Goal: Transaction & Acquisition: Purchase product/service

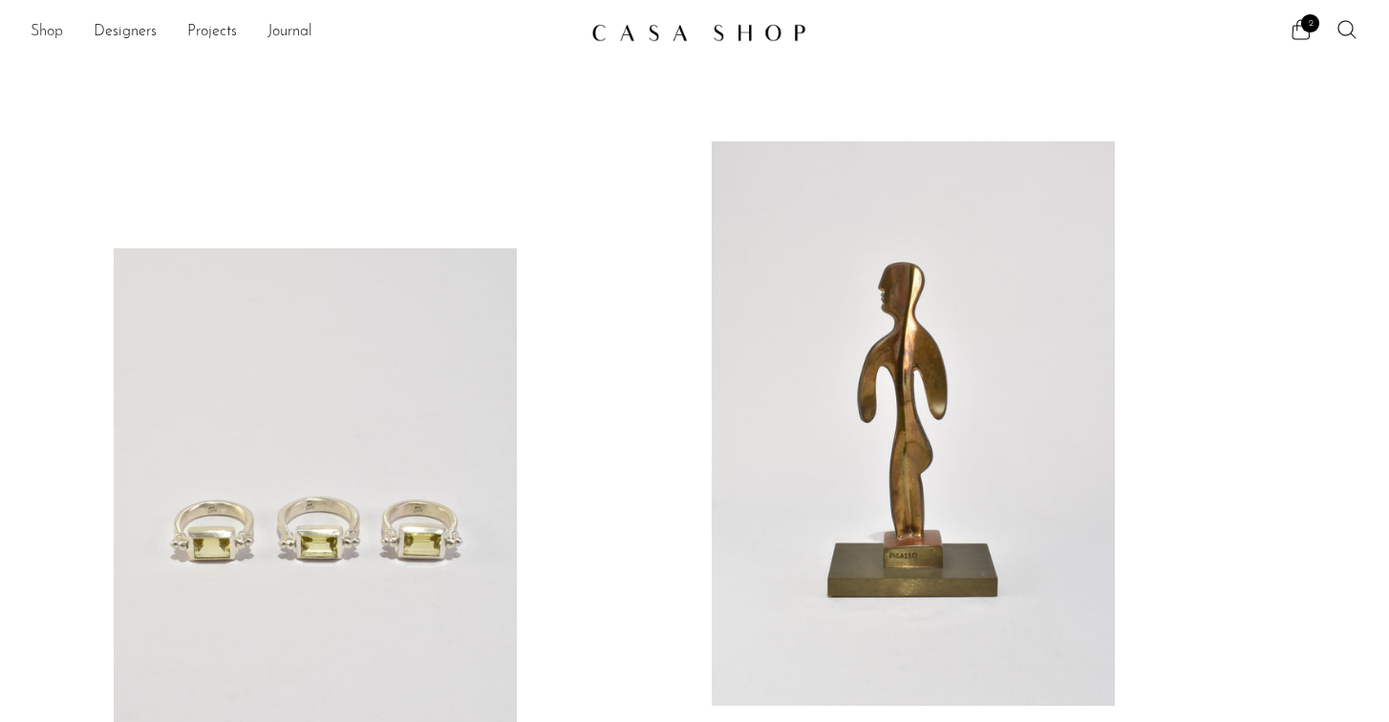
click at [45, 28] on link "Shop" at bounding box center [47, 32] width 32 height 25
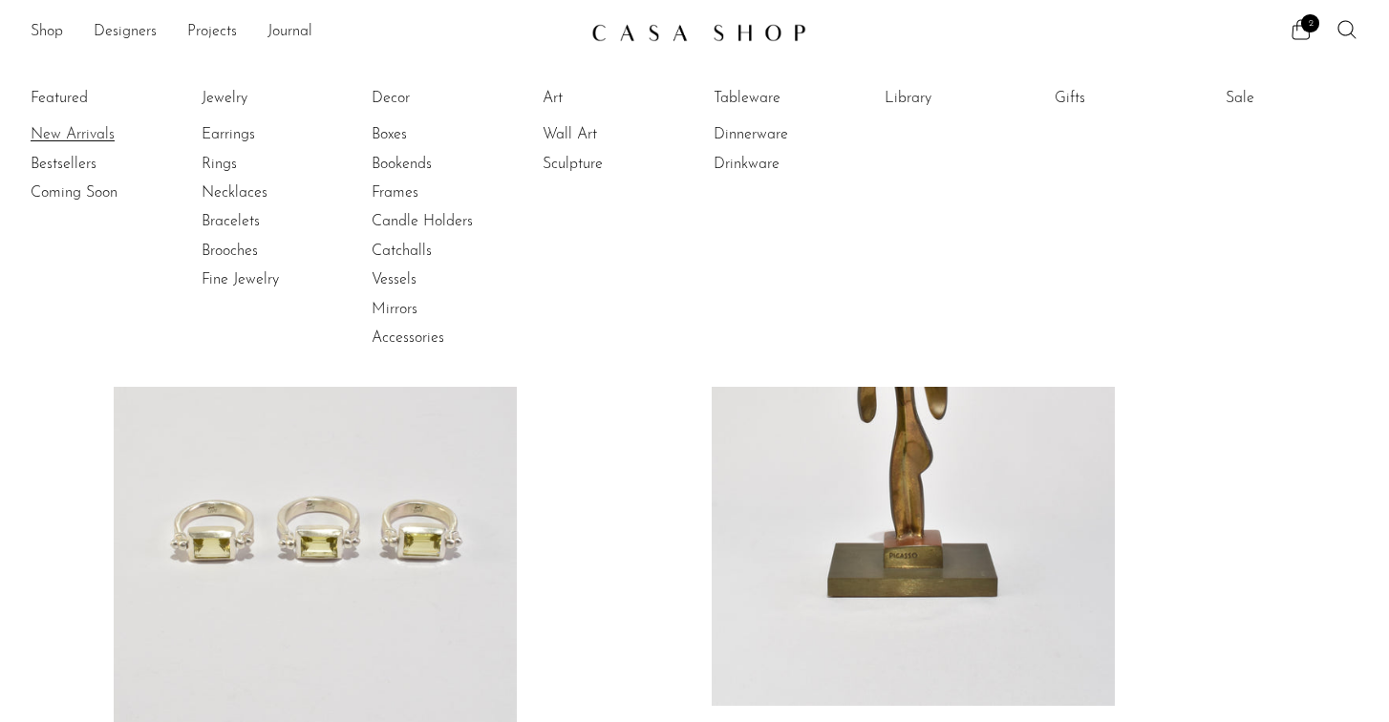
click at [73, 135] on link "New Arrivals" at bounding box center [102, 134] width 143 height 21
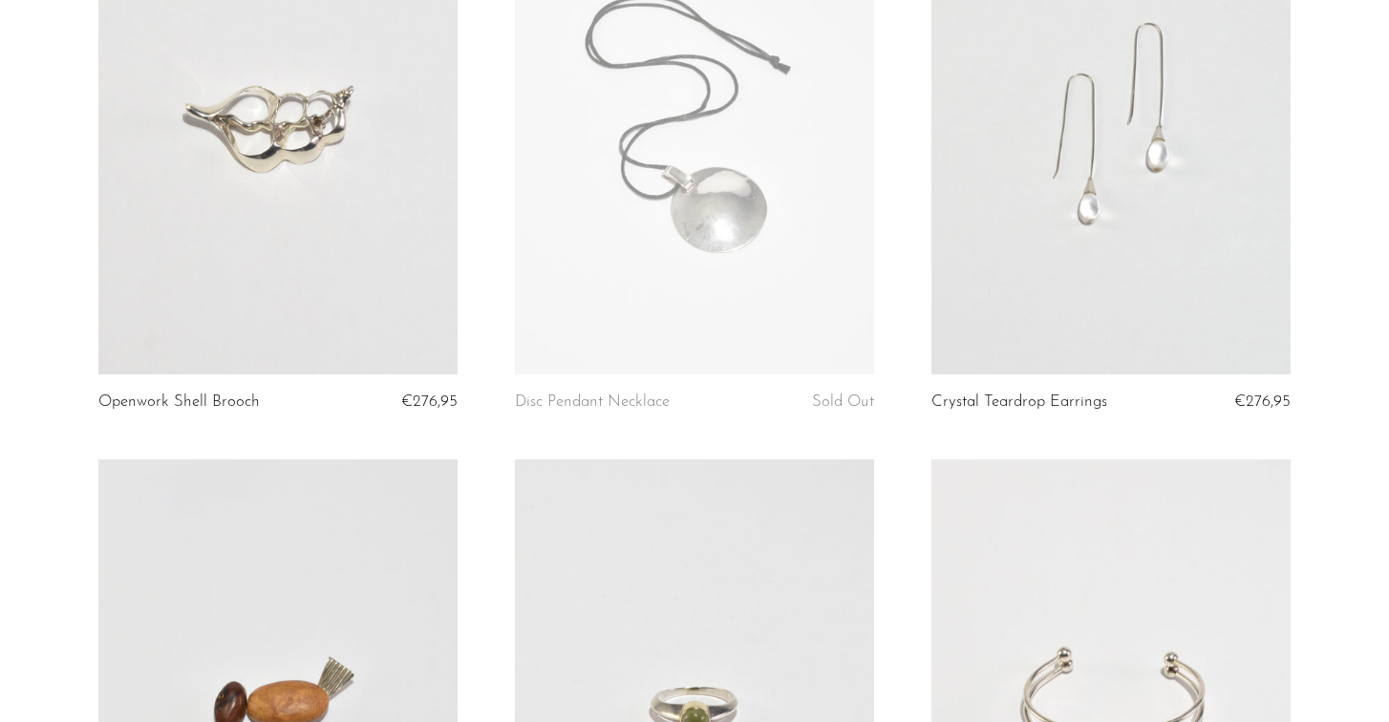
scroll to position [893, 0]
click at [1116, 187] on link at bounding box center [1111, 122] width 359 height 504
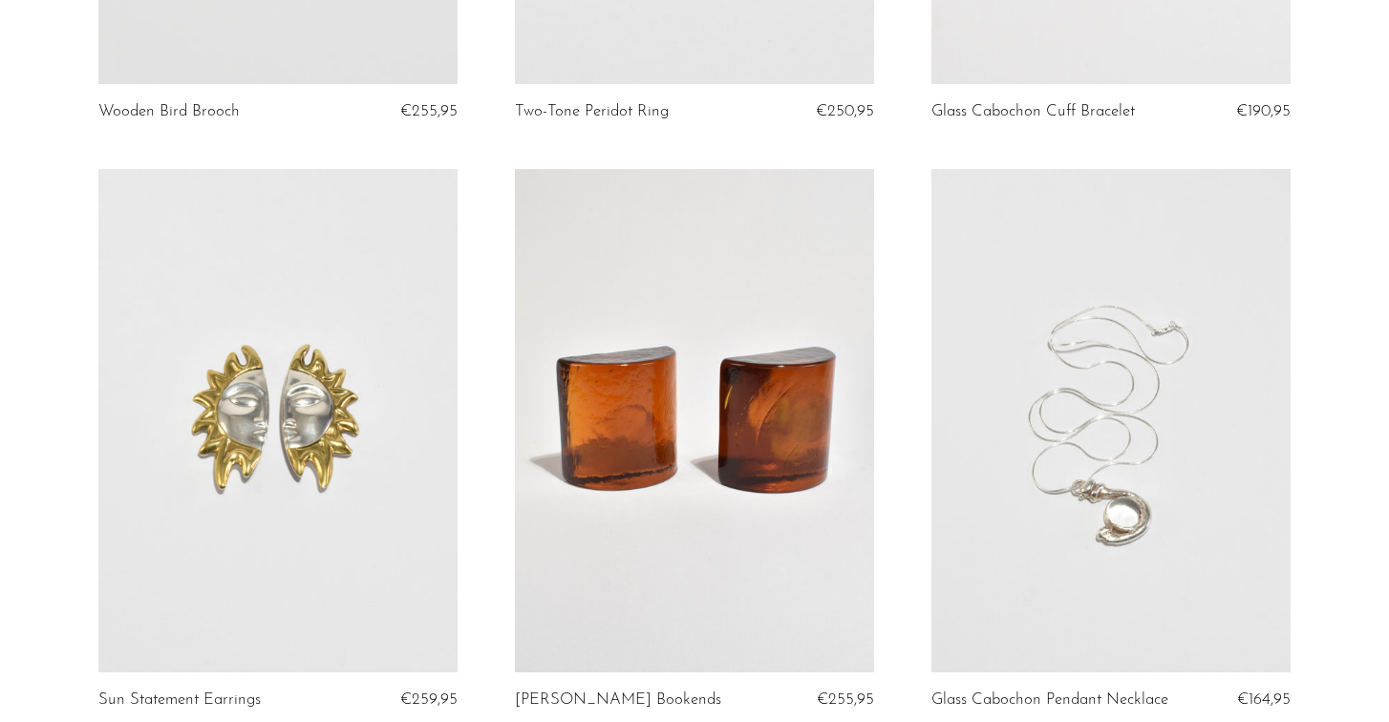
scroll to position [1956, 0]
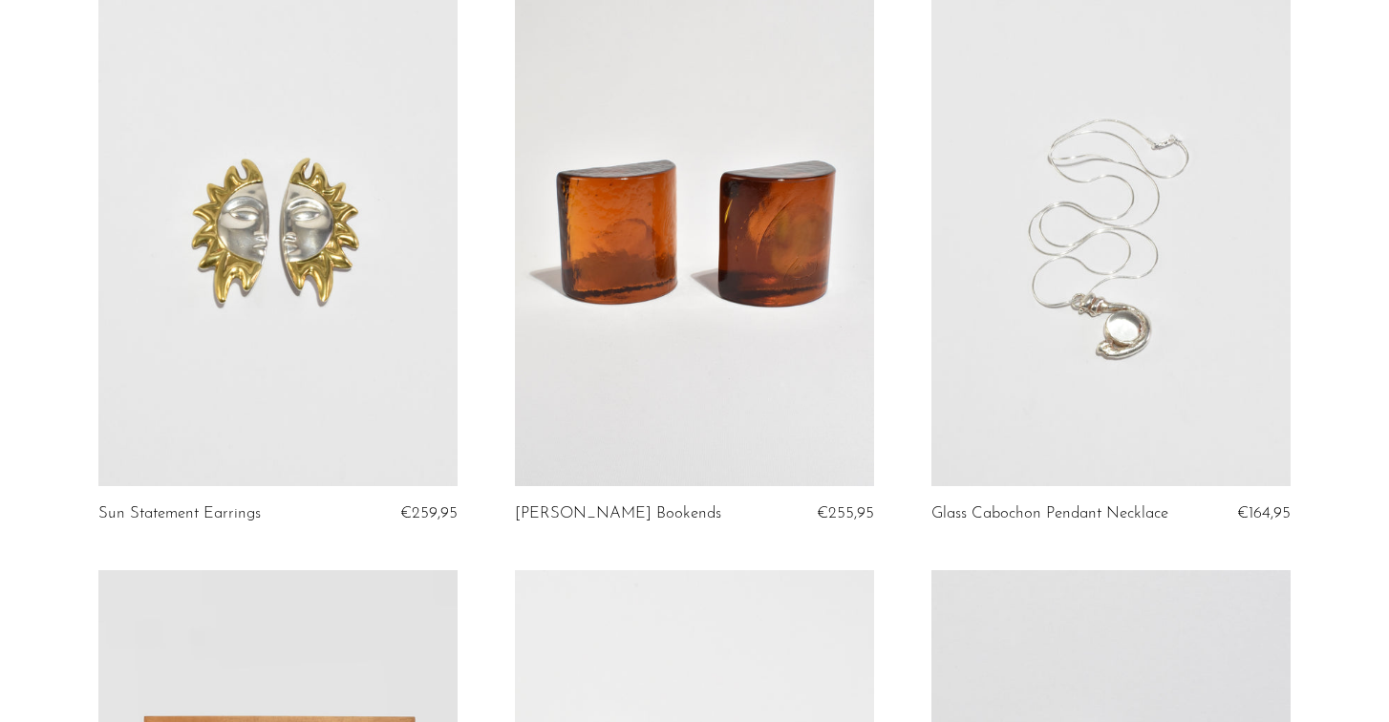
click at [1144, 286] on link at bounding box center [1111, 235] width 359 height 504
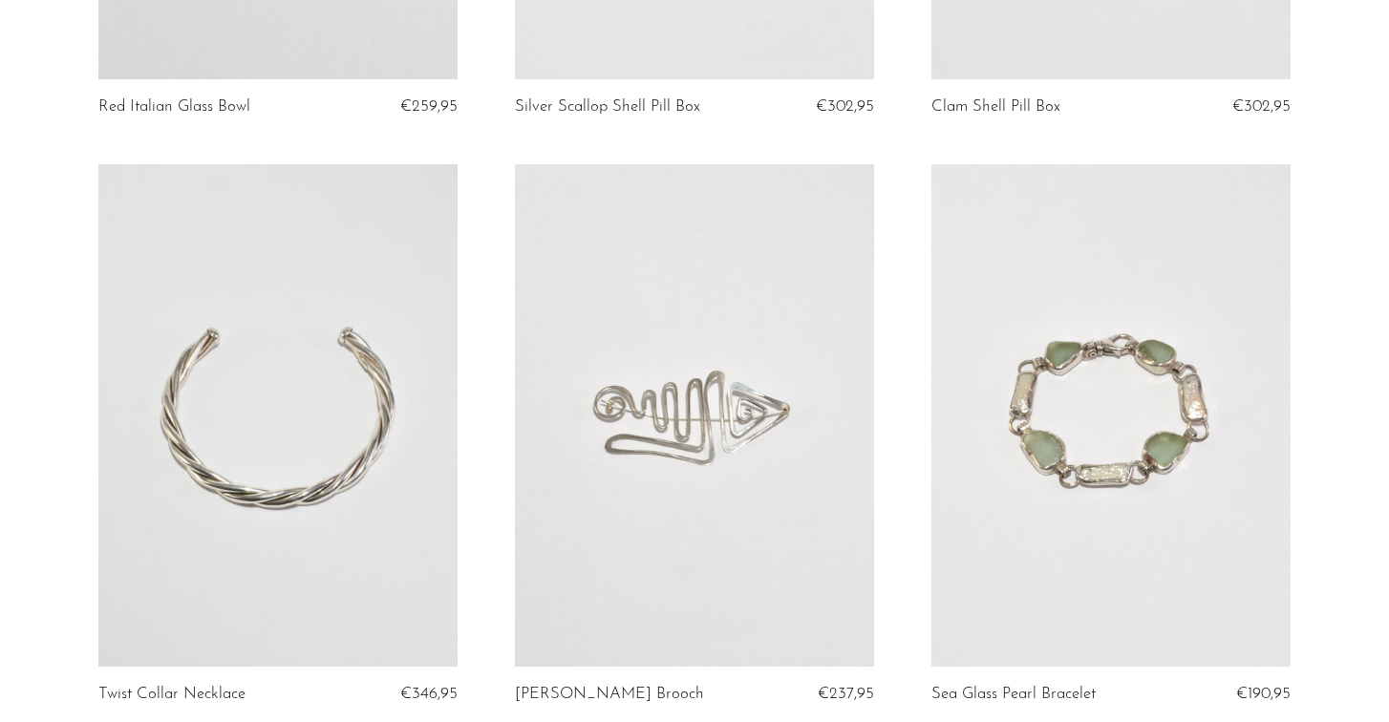
scroll to position [3573, 0]
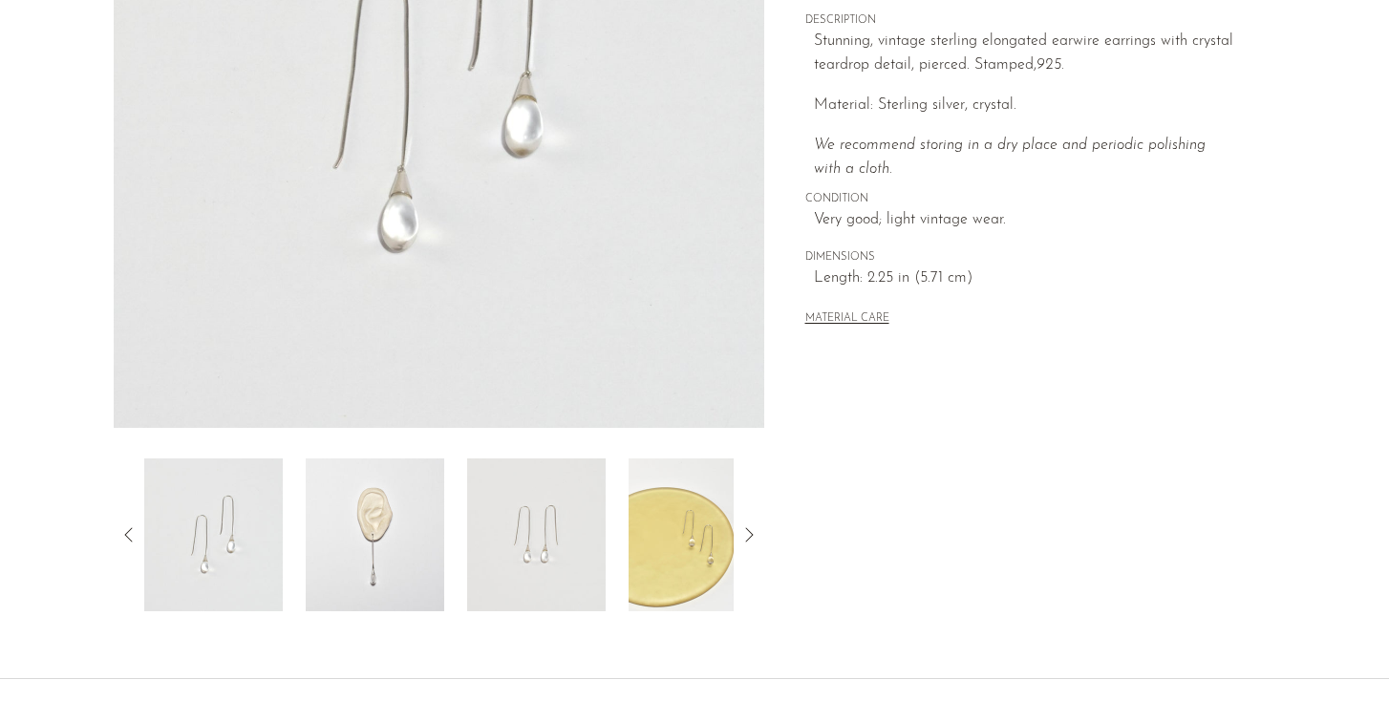
scroll to position [522, 0]
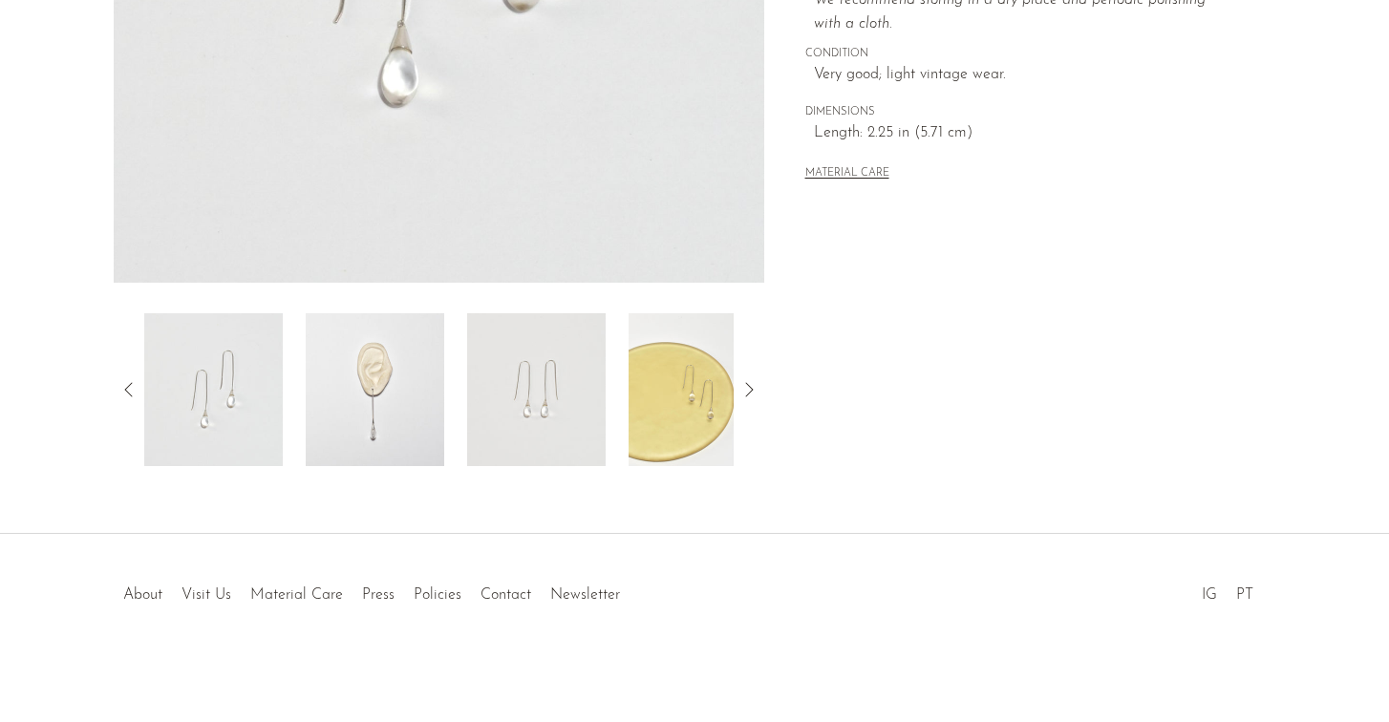
click at [409, 367] on img at bounding box center [375, 389] width 139 height 153
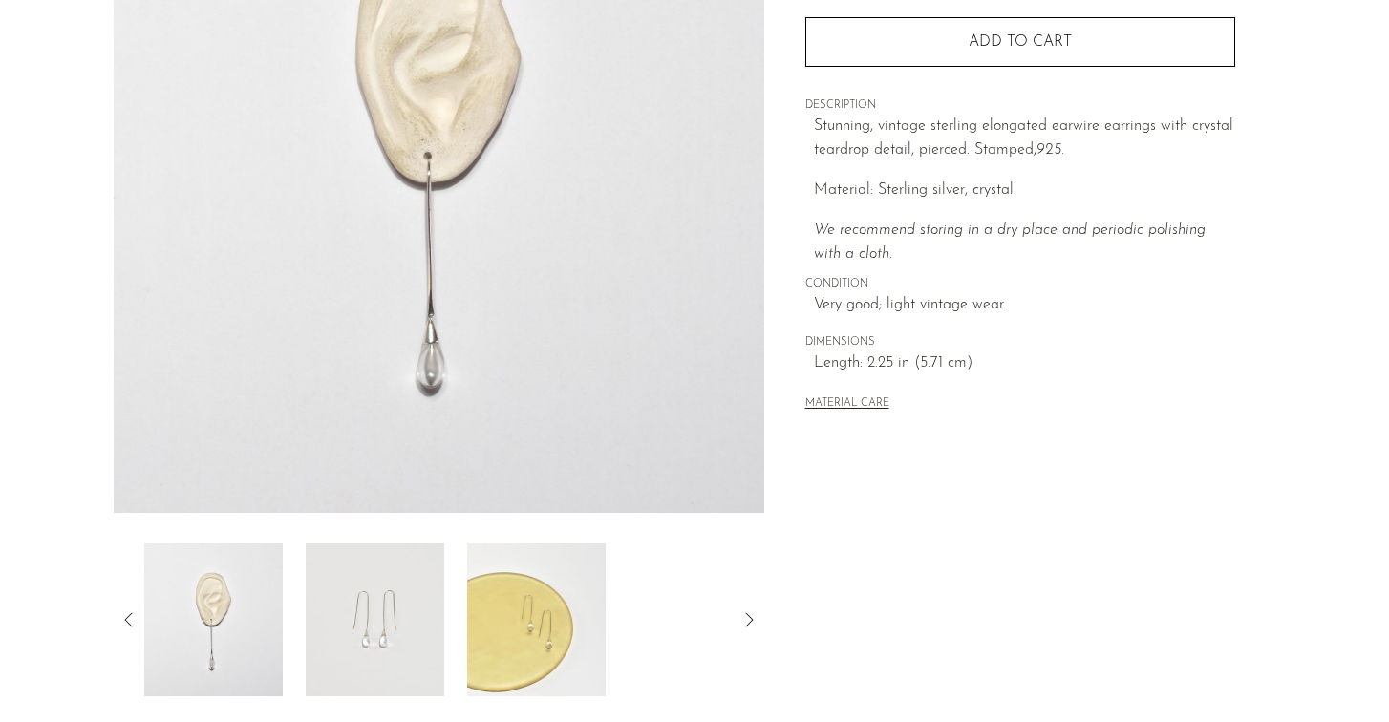
scroll to position [302, 0]
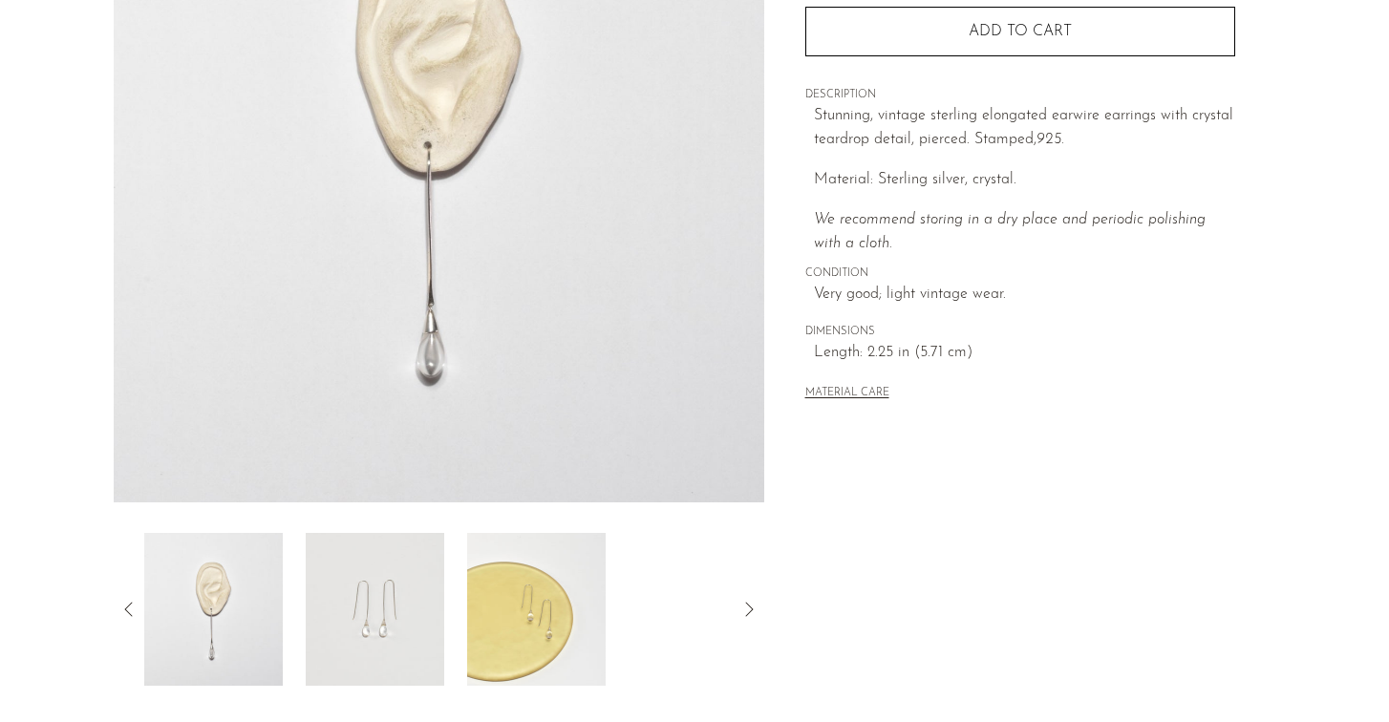
click at [355, 571] on img at bounding box center [375, 609] width 139 height 153
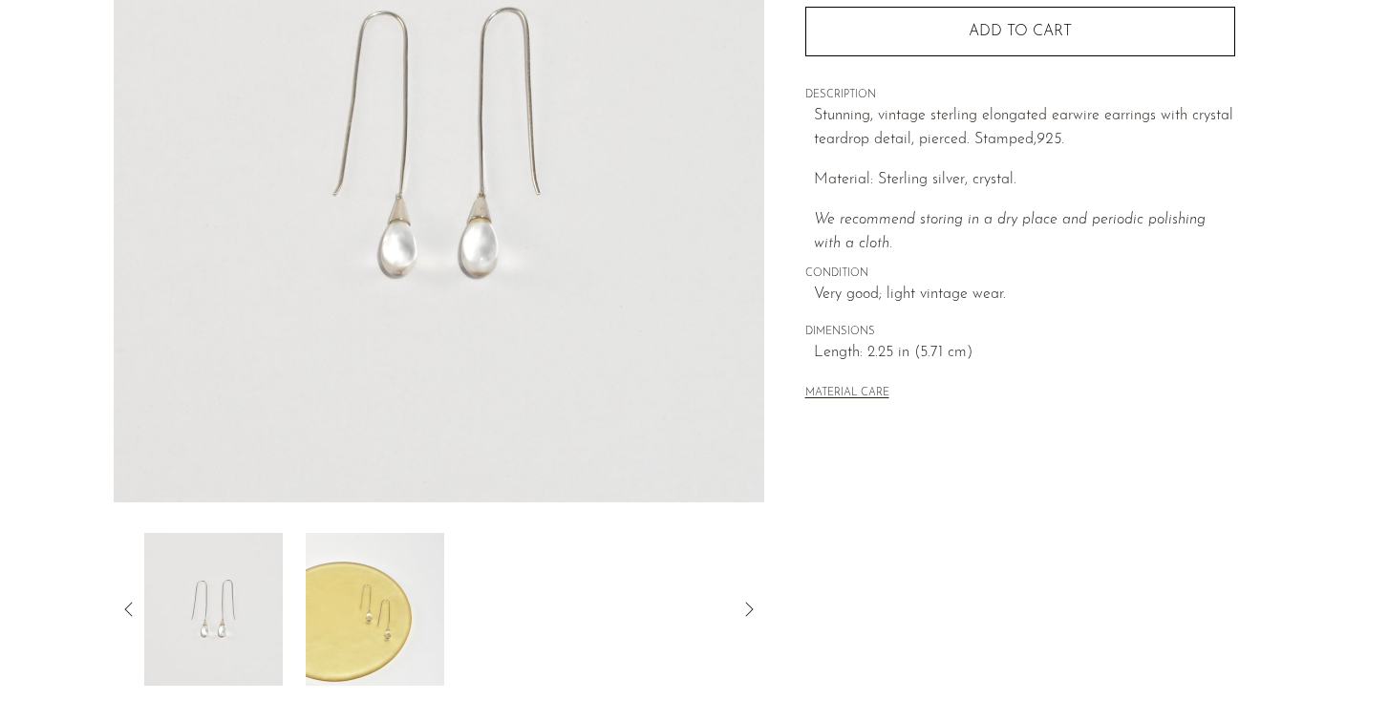
click at [417, 600] on img at bounding box center [375, 609] width 139 height 153
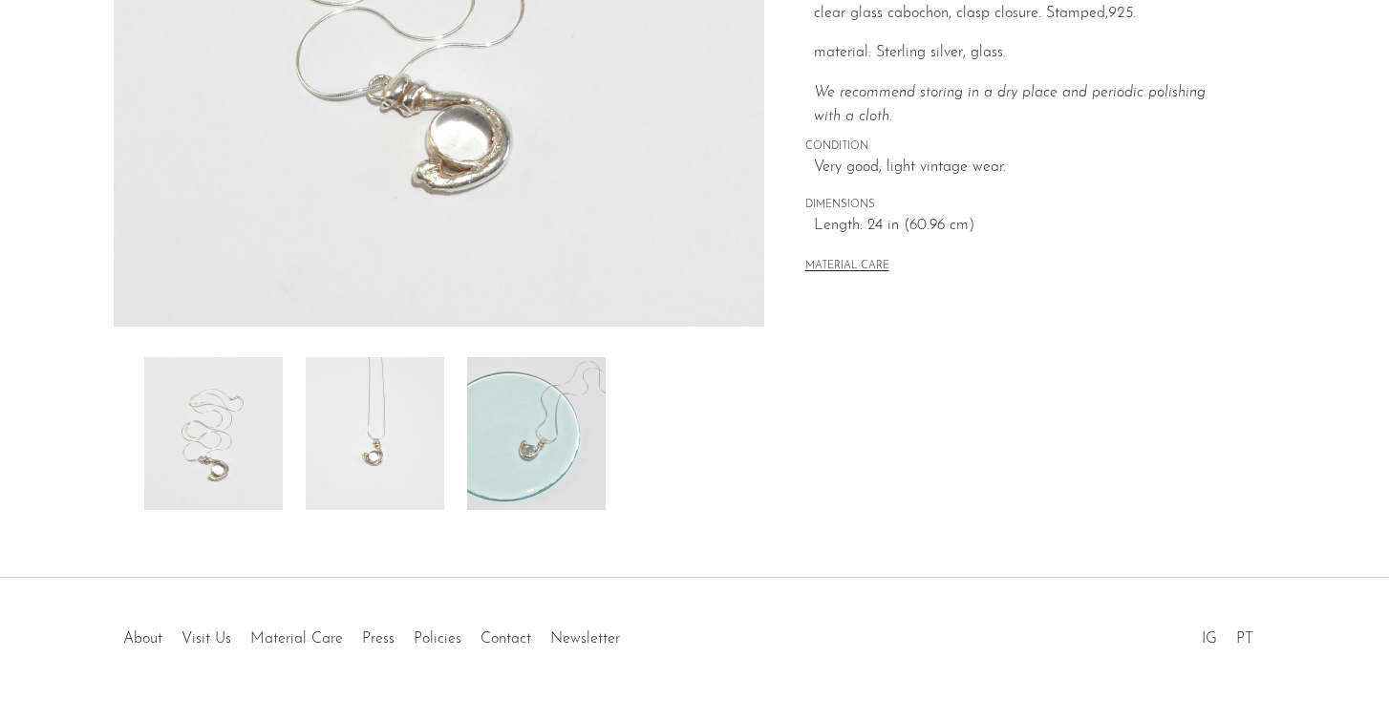
scroll to position [522, 0]
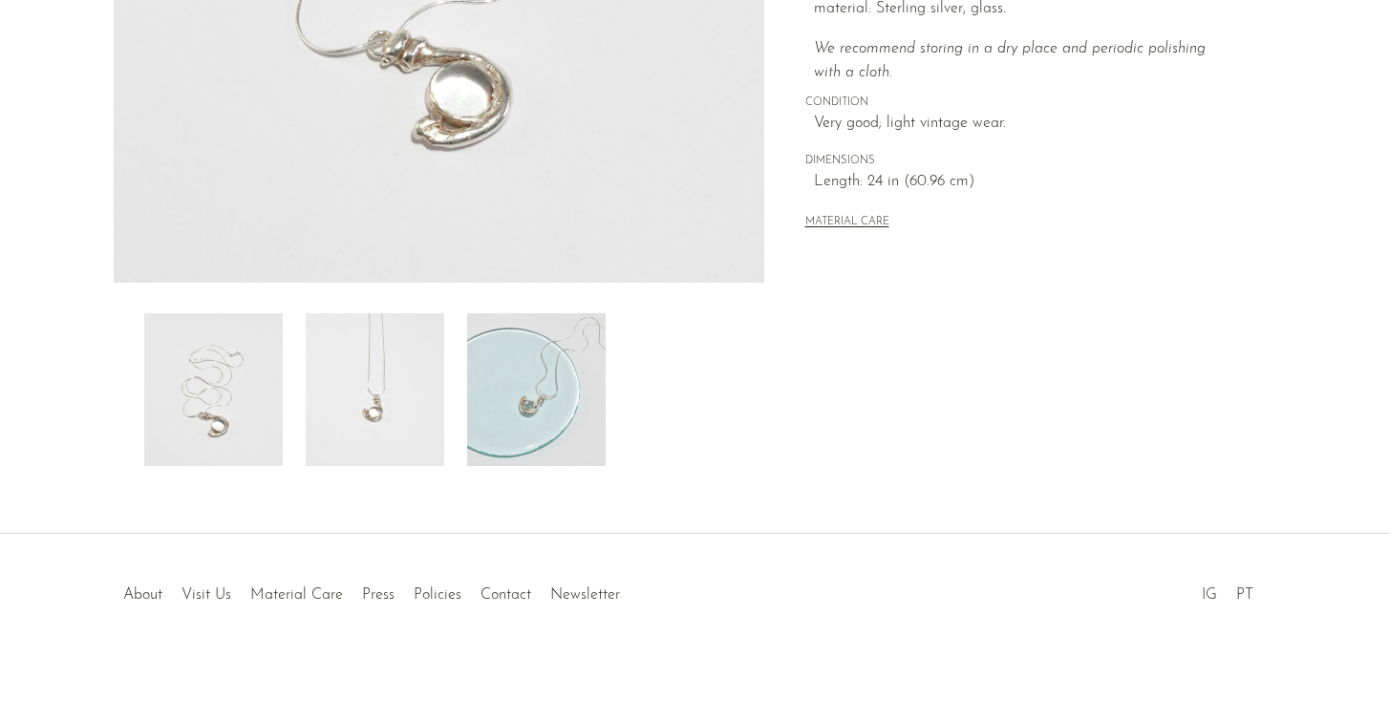
click at [518, 383] on img at bounding box center [536, 389] width 139 height 153
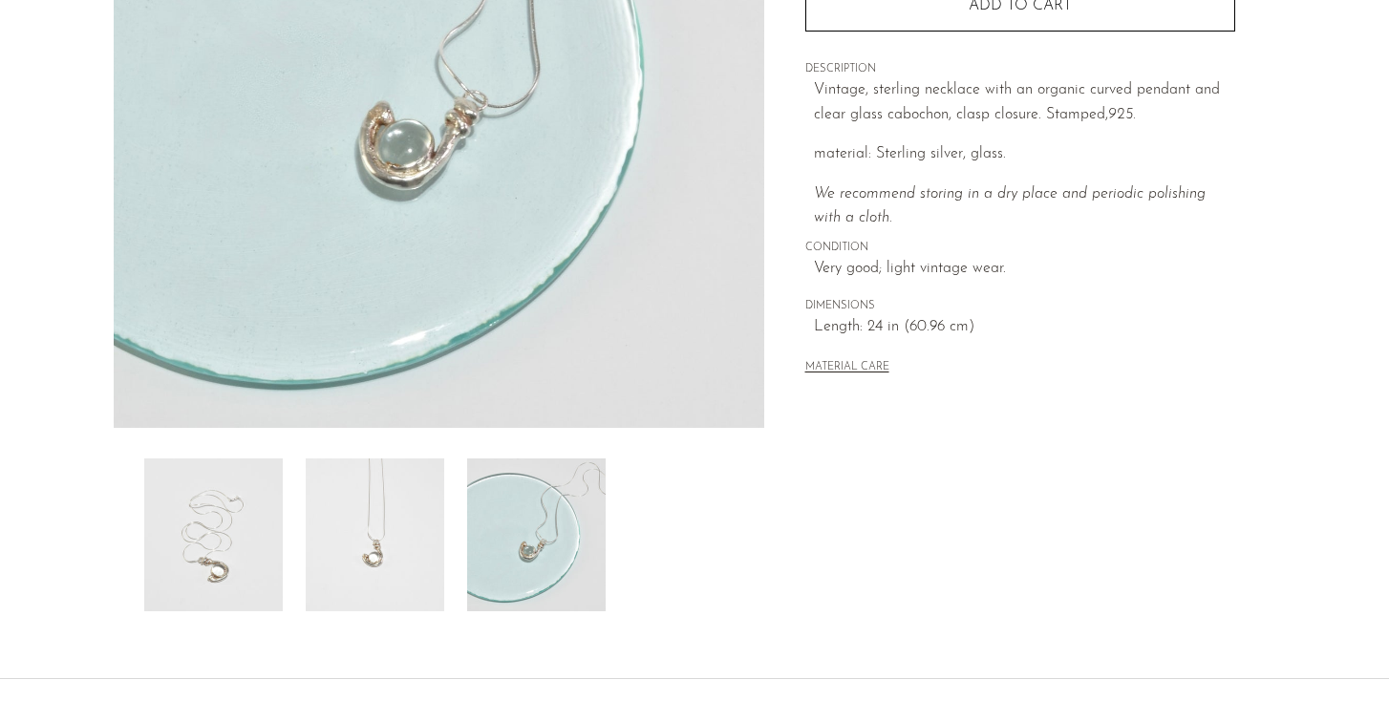
scroll to position [373, 0]
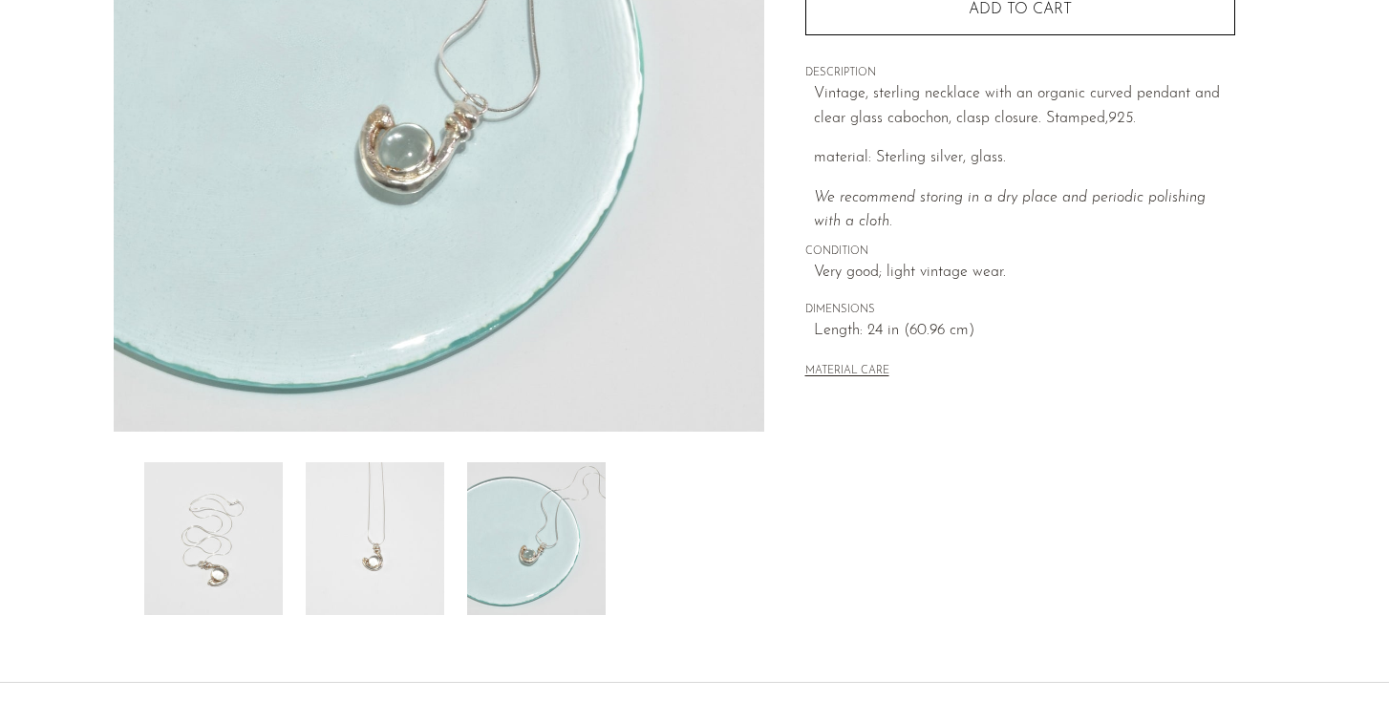
click at [396, 501] on img at bounding box center [375, 538] width 139 height 153
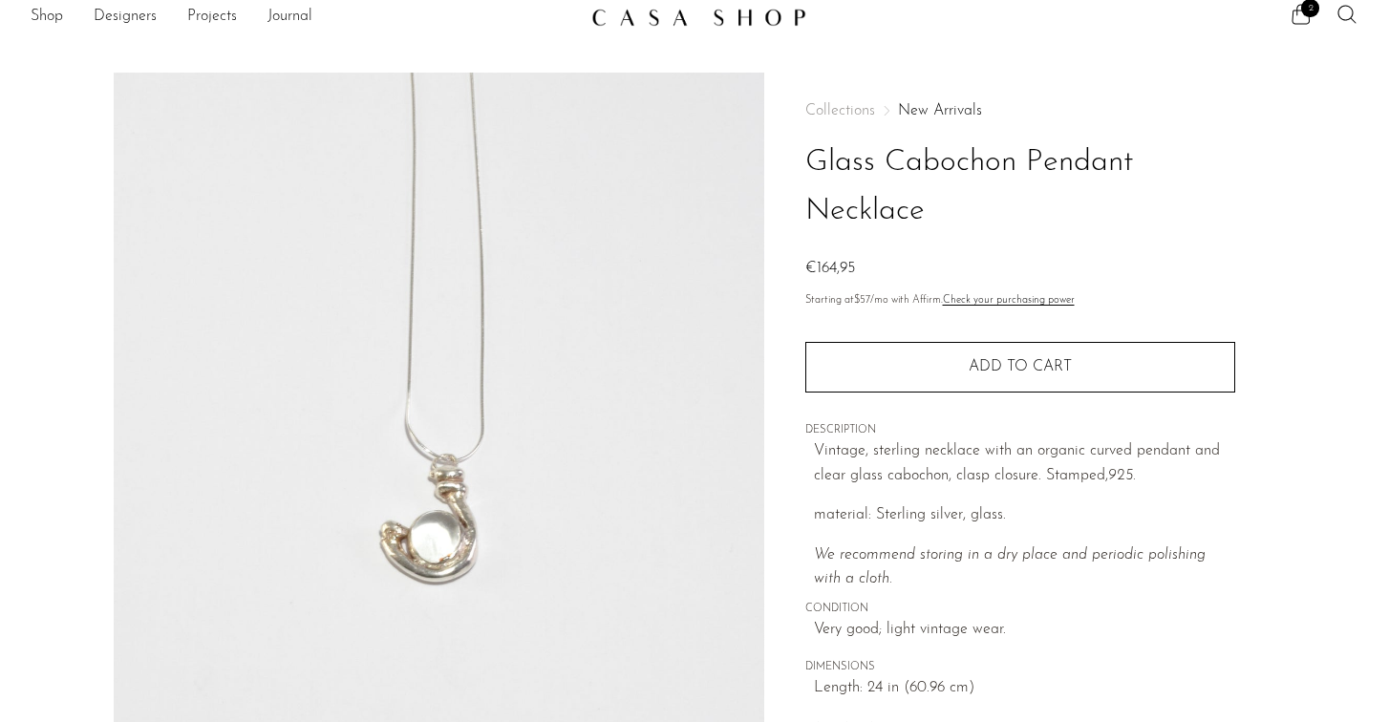
scroll to position [0, 0]
